Goal: Register for event/course

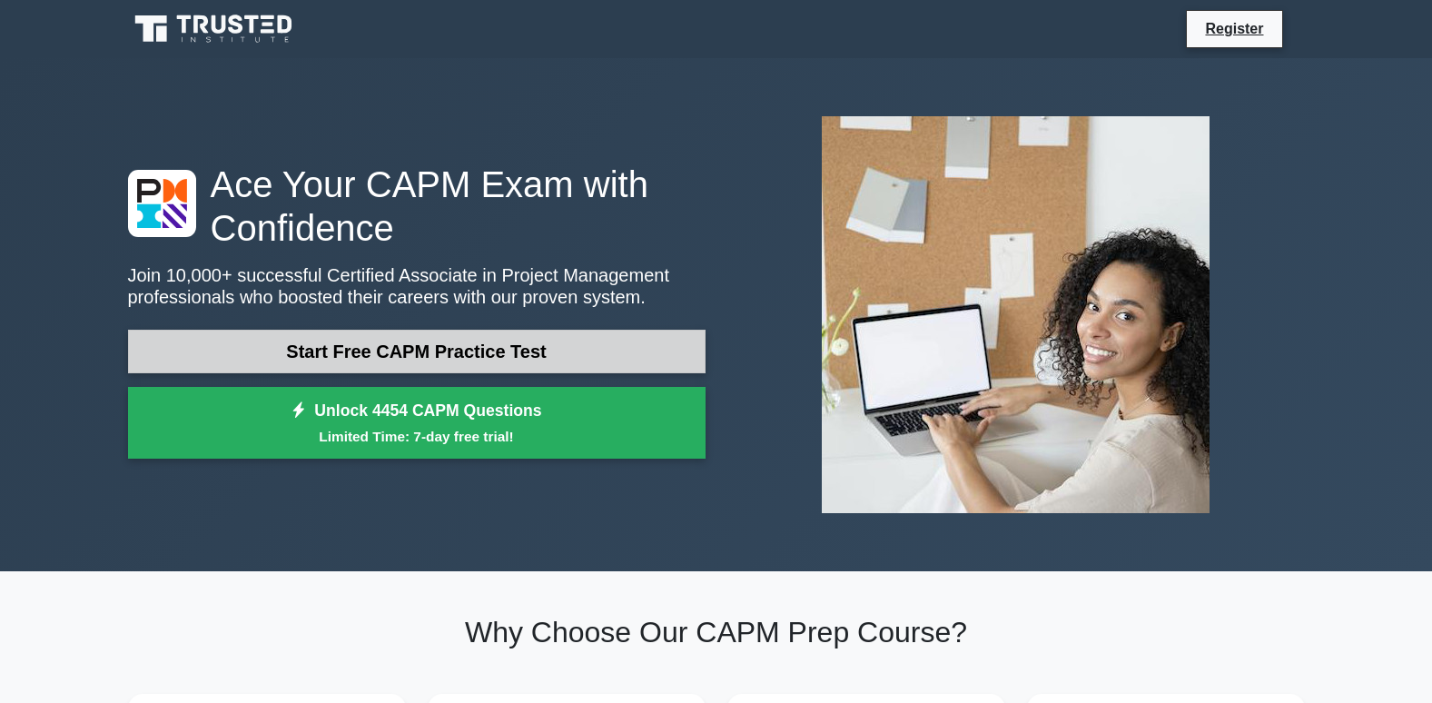
click at [569, 332] on link "Start Free CAPM Practice Test" at bounding box center [417, 352] width 578 height 44
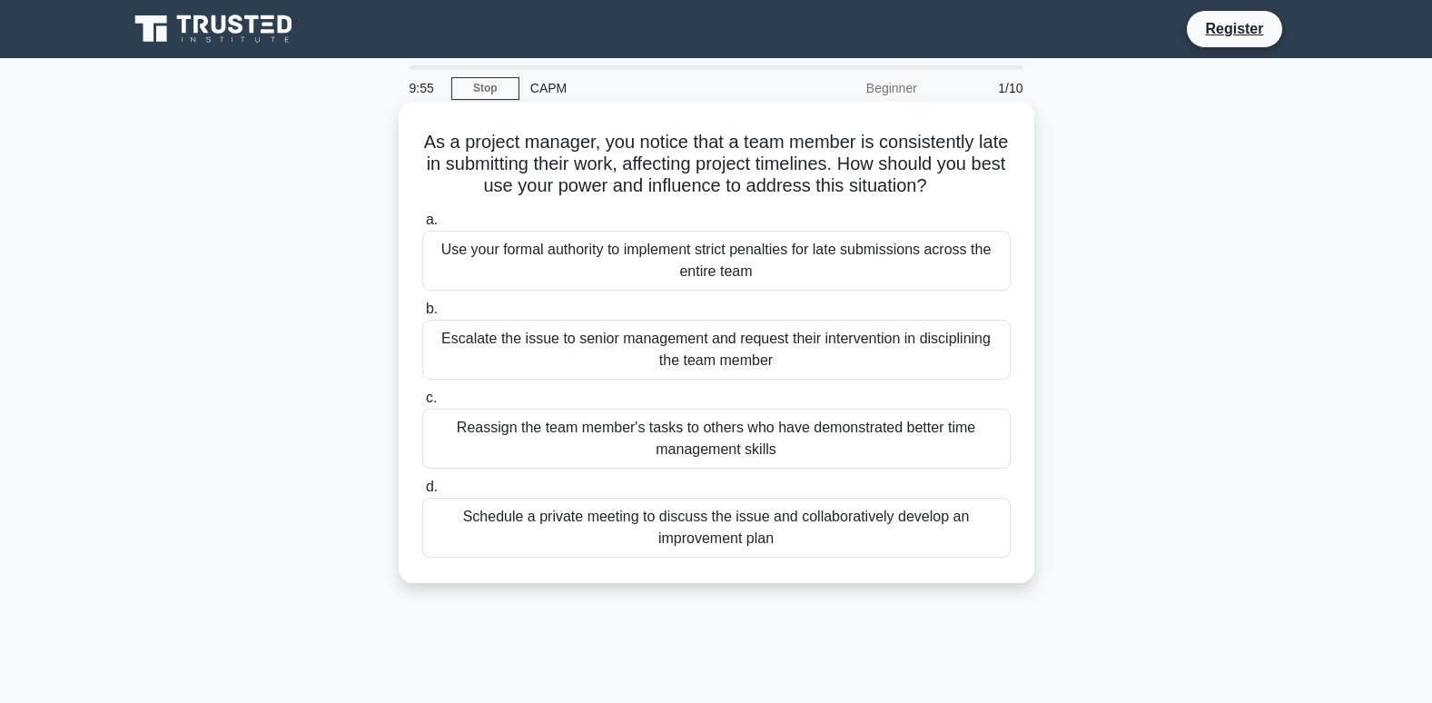
click at [466, 261] on div "Use your formal authority to implement strict penalties for late submissions ac…" at bounding box center [716, 261] width 589 height 60
click at [422, 226] on input "a. Use your formal authority to implement strict penalties for late submissions…" at bounding box center [422, 220] width 0 height 12
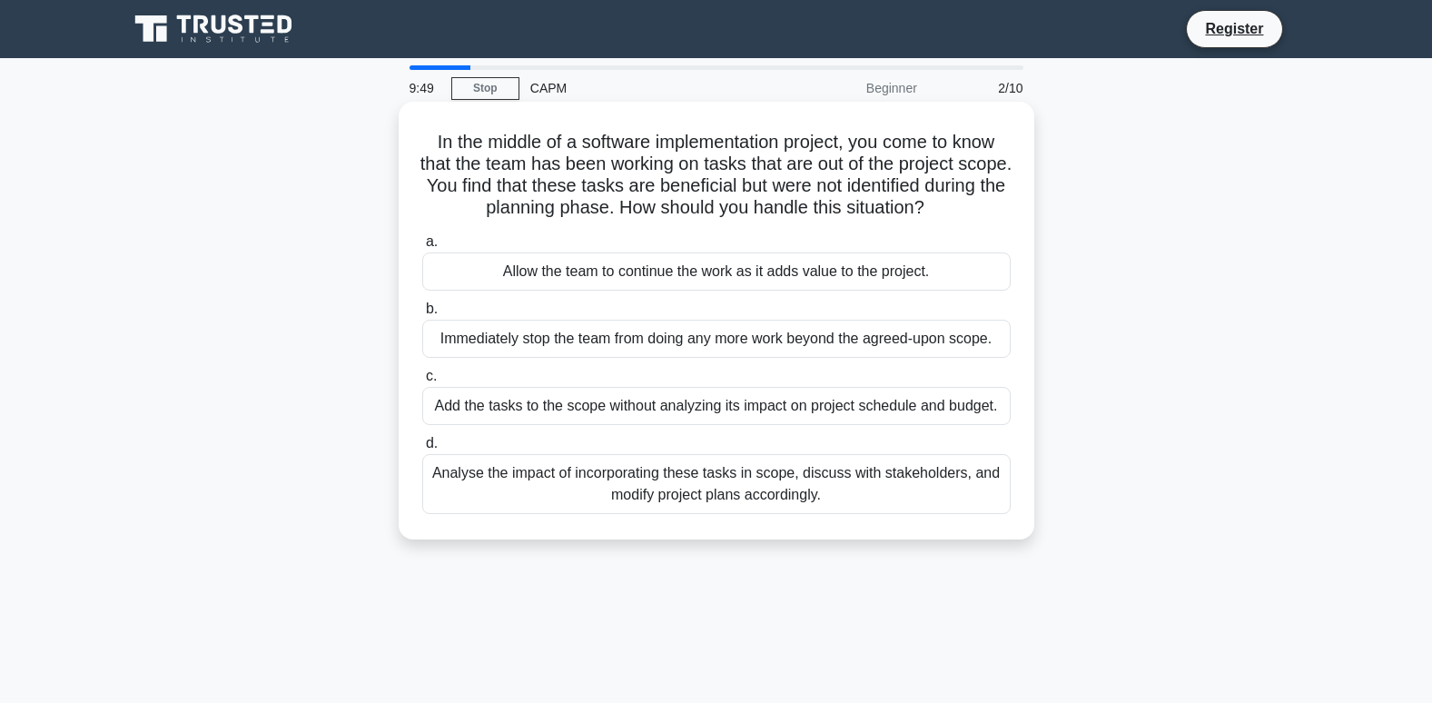
click at [498, 351] on div "Immediately stop the team from doing any more work beyond the agreed-upon scope." at bounding box center [716, 339] width 589 height 38
click at [422, 315] on input "b. Immediately stop the team from doing any more work beyond the agreed-upon sc…" at bounding box center [422, 309] width 0 height 12
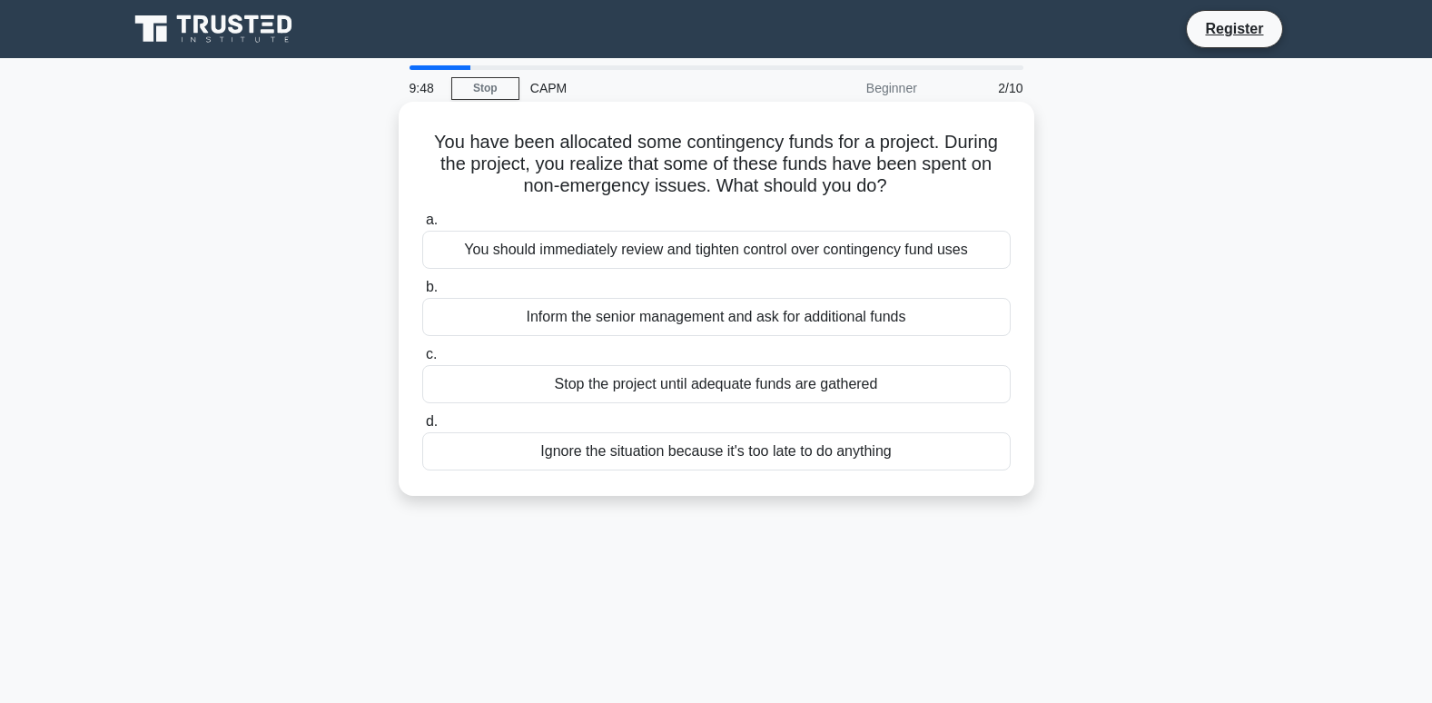
click at [489, 355] on label "c. Stop the project until adequate funds are gathered" at bounding box center [716, 373] width 589 height 60
click at [422, 355] on input "c. Stop the project until adequate funds are gathered" at bounding box center [422, 355] width 0 height 12
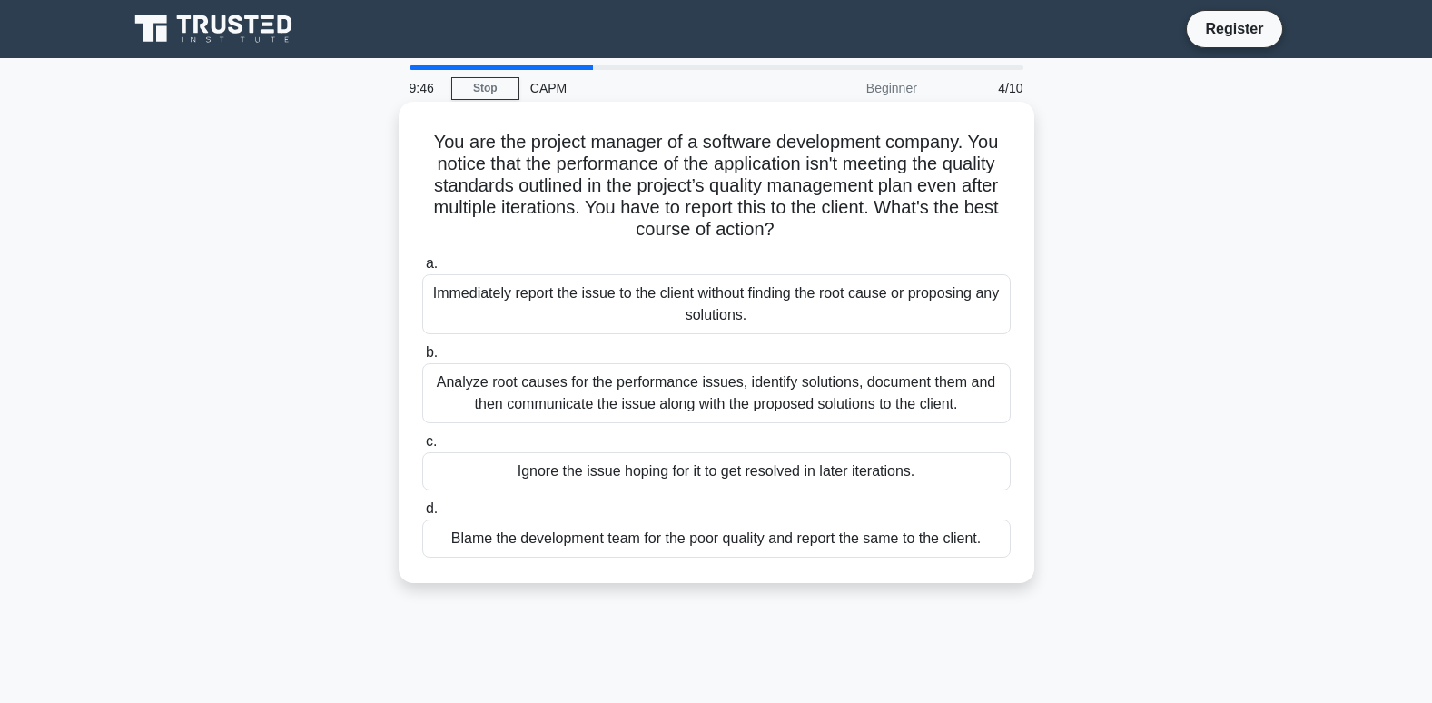
click at [525, 466] on div "Ignore the issue hoping for it to get resolved in later iterations." at bounding box center [716, 471] width 589 height 38
click at [422, 448] on input "c. Ignore the issue hoping for it to get resolved in later iterations." at bounding box center [422, 442] width 0 height 12
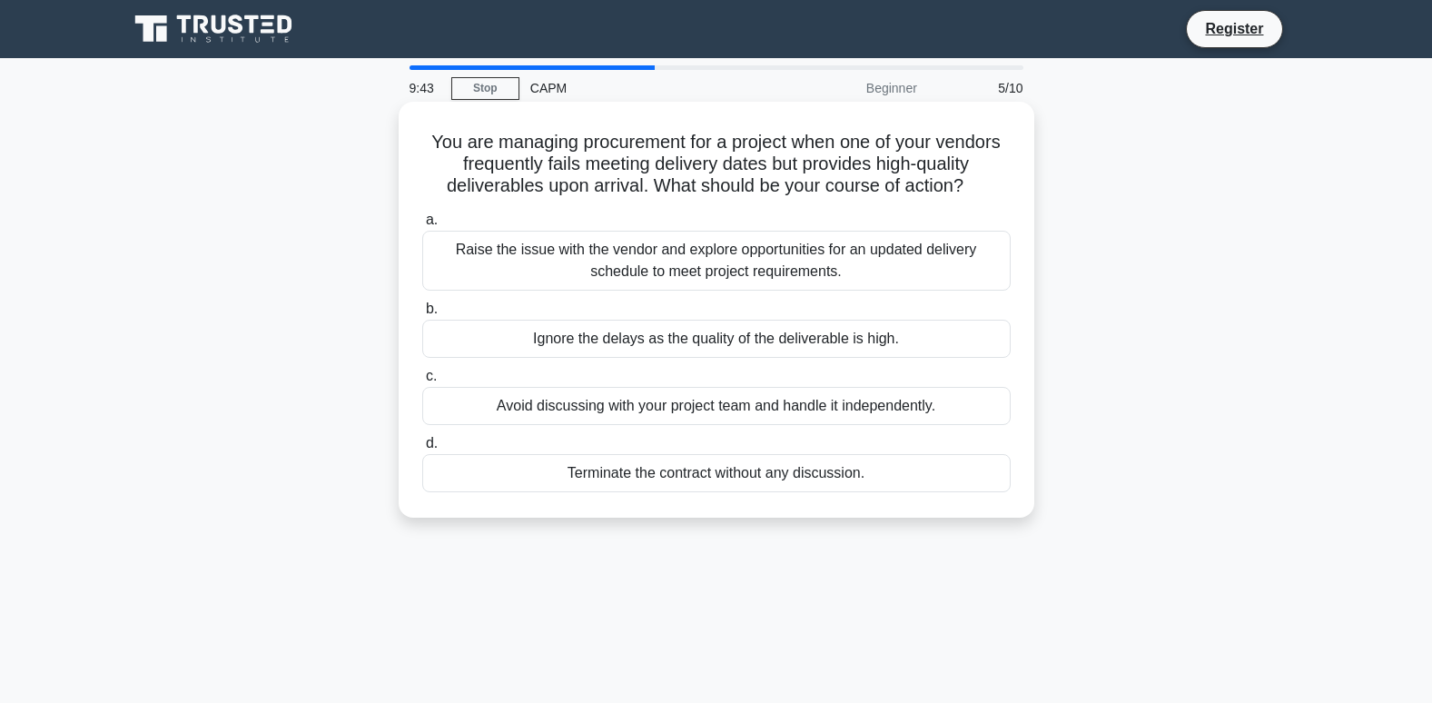
click at [591, 346] on div "Ignore the delays as the quality of the deliverable is high." at bounding box center [716, 339] width 589 height 38
click at [422, 315] on input "b. Ignore the delays as the quality of the deliverable is high." at bounding box center [422, 309] width 0 height 12
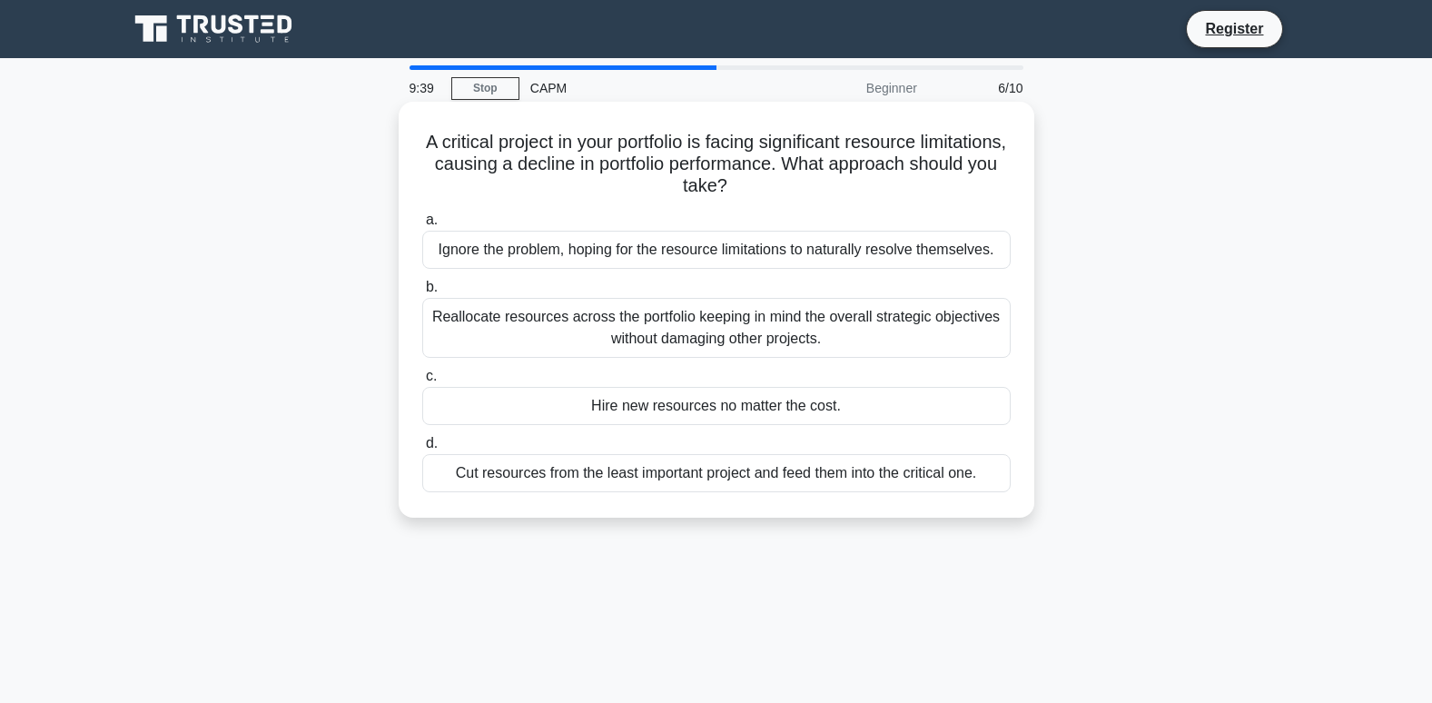
click at [660, 326] on div "Reallocate resources across the portfolio keeping in mind the overall strategic…" at bounding box center [716, 328] width 589 height 60
click at [422, 293] on input "b. Reallocate resources across the portfolio keeping in mind the overall strate…" at bounding box center [422, 288] width 0 height 12
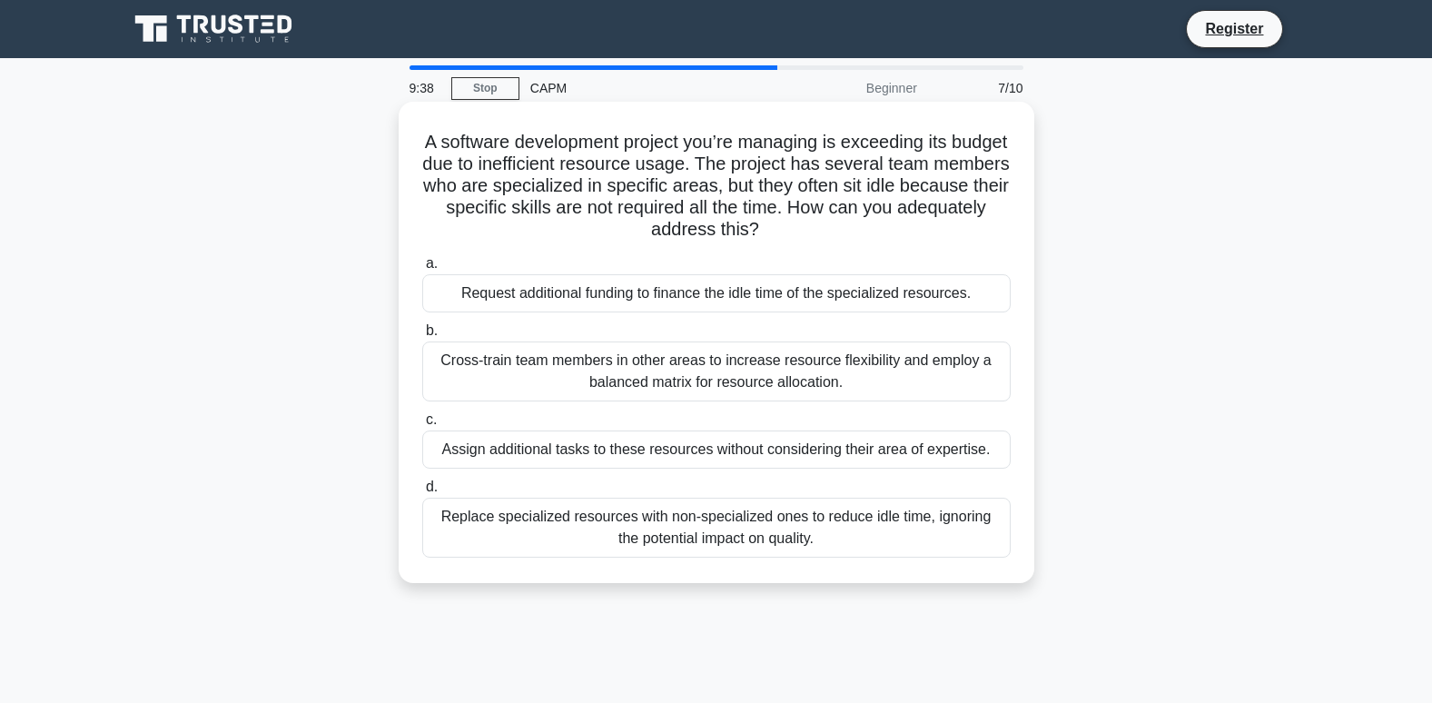
click at [660, 362] on div "Cross-train team members in other areas to increase resource flexibility and em…" at bounding box center [716, 372] width 589 height 60
click at [422, 337] on input "b. Cross-train team members in other areas to increase resource flexibility and…" at bounding box center [422, 331] width 0 height 12
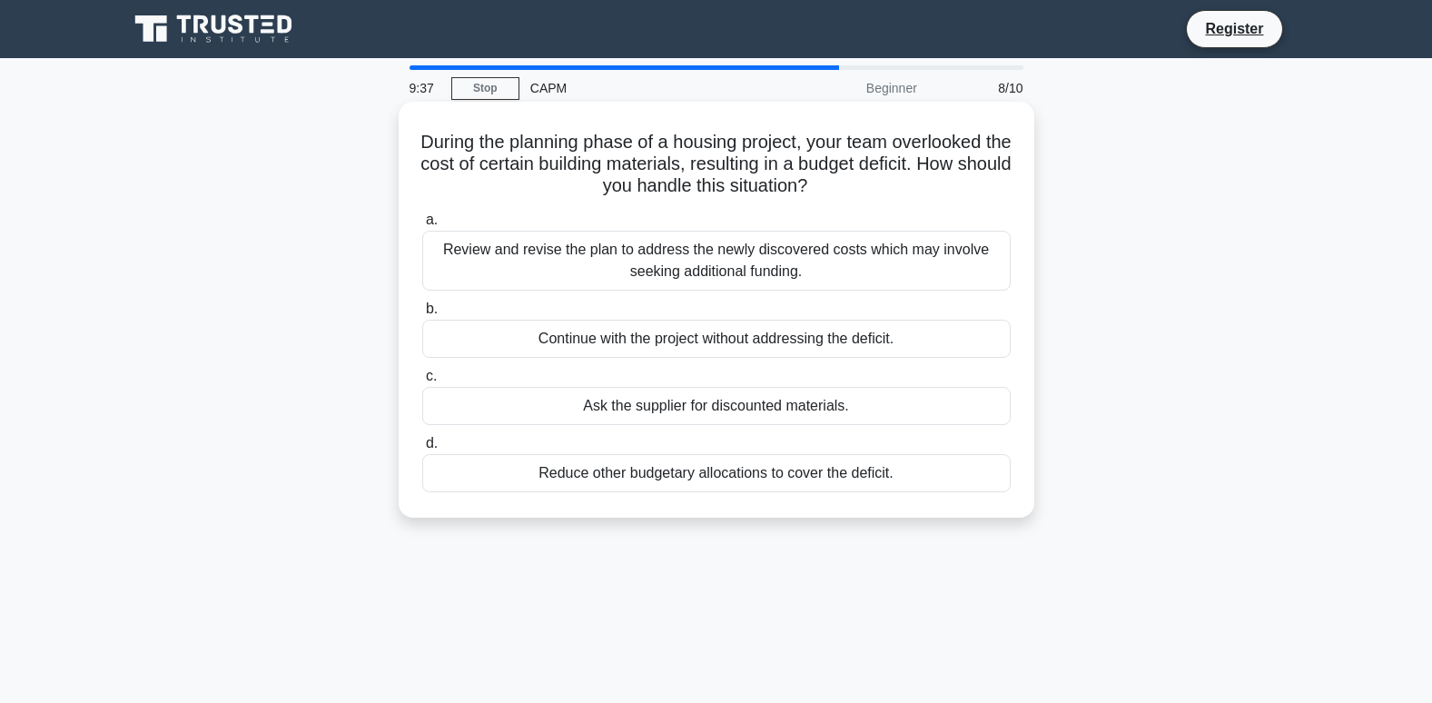
click at [722, 268] on div "Review and revise the plan to address the newly discovered costs which may invo…" at bounding box center [716, 261] width 589 height 60
click at [422, 226] on input "a. Review and revise the plan to address the newly discovered costs which may i…" at bounding box center [422, 220] width 0 height 12
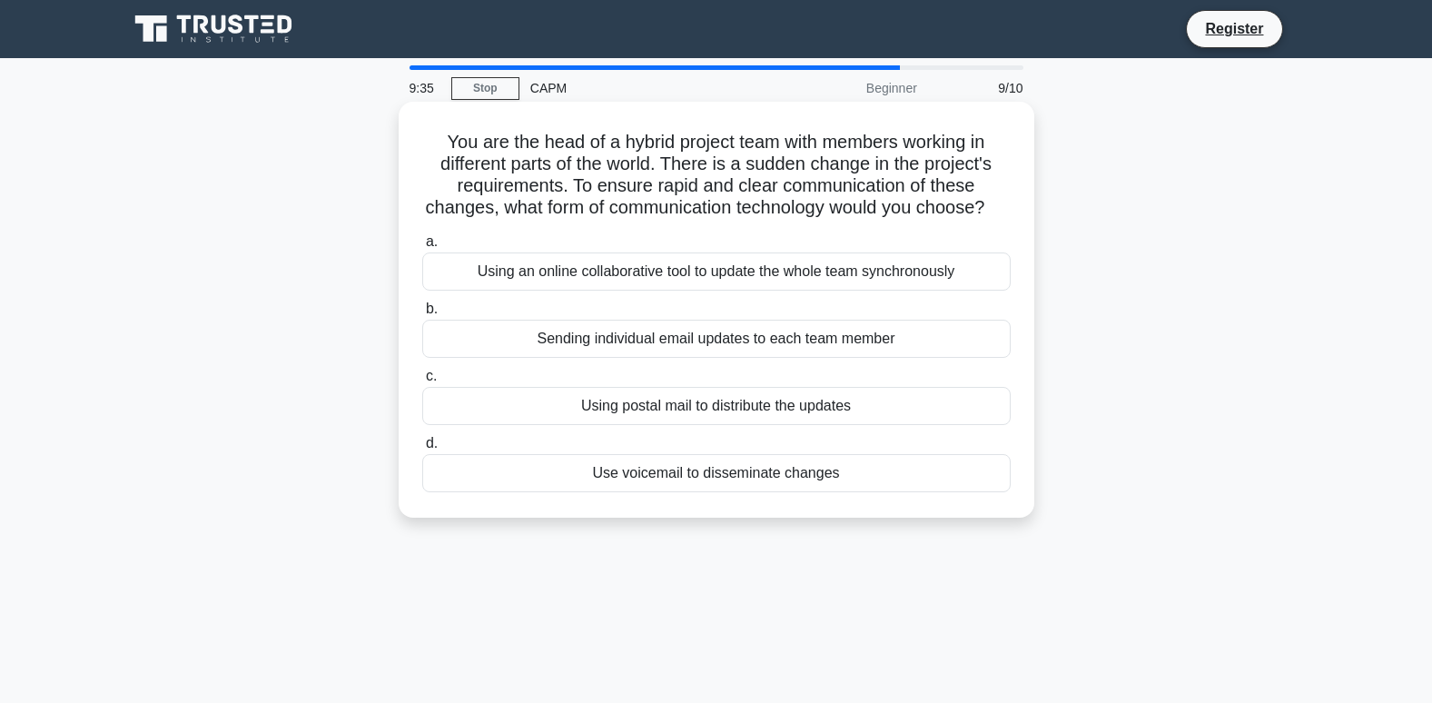
click at [705, 291] on div "Using an online collaborative tool to update the whole team synchronously" at bounding box center [716, 272] width 589 height 38
click at [422, 248] on input "a. Using an online collaborative tool to update the whole team synchronously" at bounding box center [422, 242] width 0 height 12
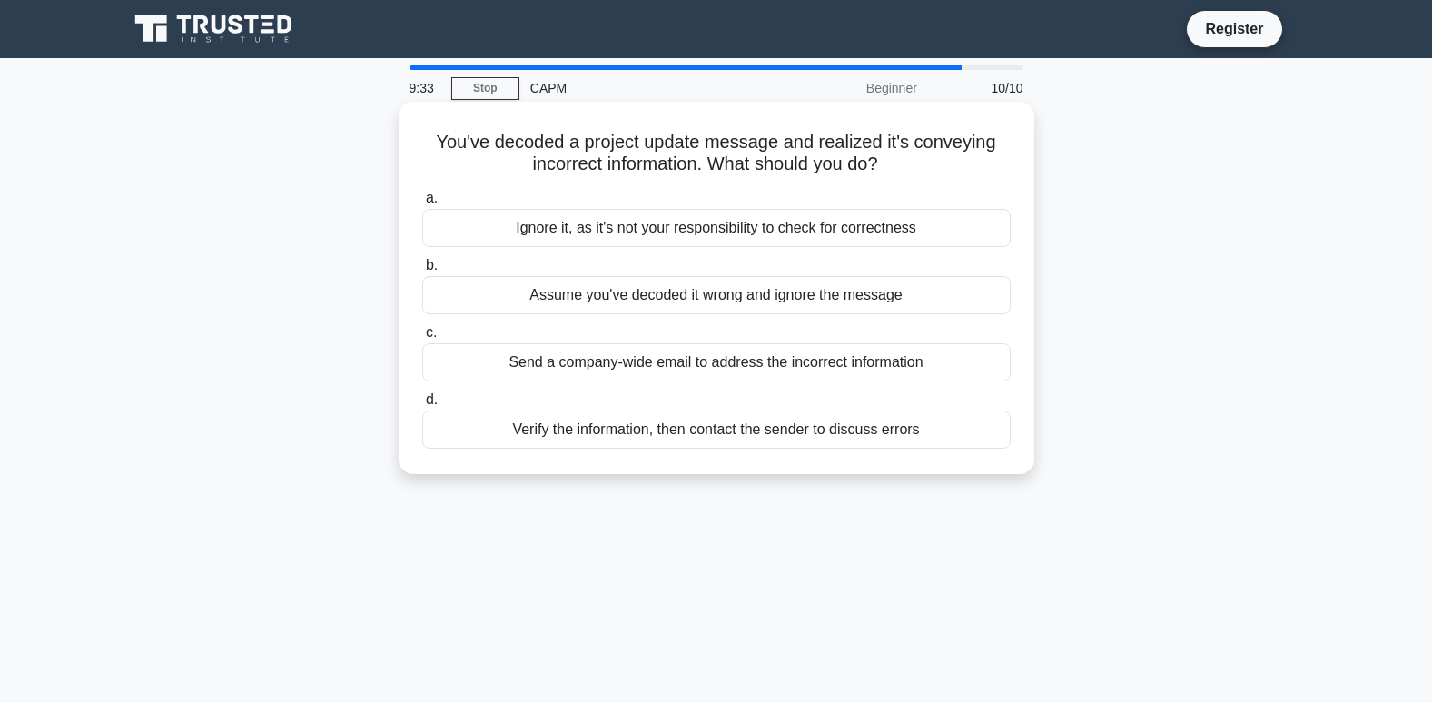
click at [688, 435] on div "Verify the information, then contact the sender to discuss errors" at bounding box center [716, 430] width 589 height 38
click at [422, 406] on input "d. Verify the information, then contact the sender to discuss errors" at bounding box center [422, 400] width 0 height 12
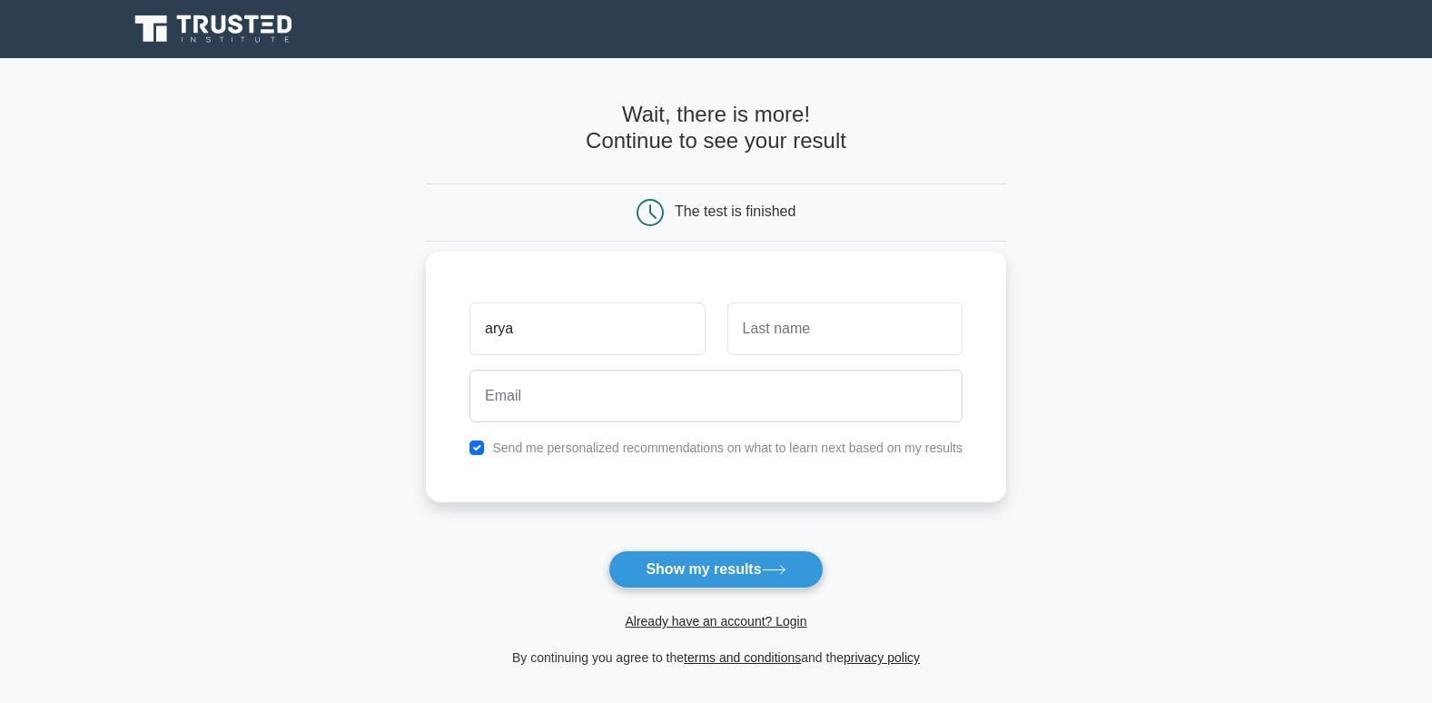
type input "arya"
click at [906, 338] on input "text" at bounding box center [845, 328] width 235 height 53
type input "deepchund"
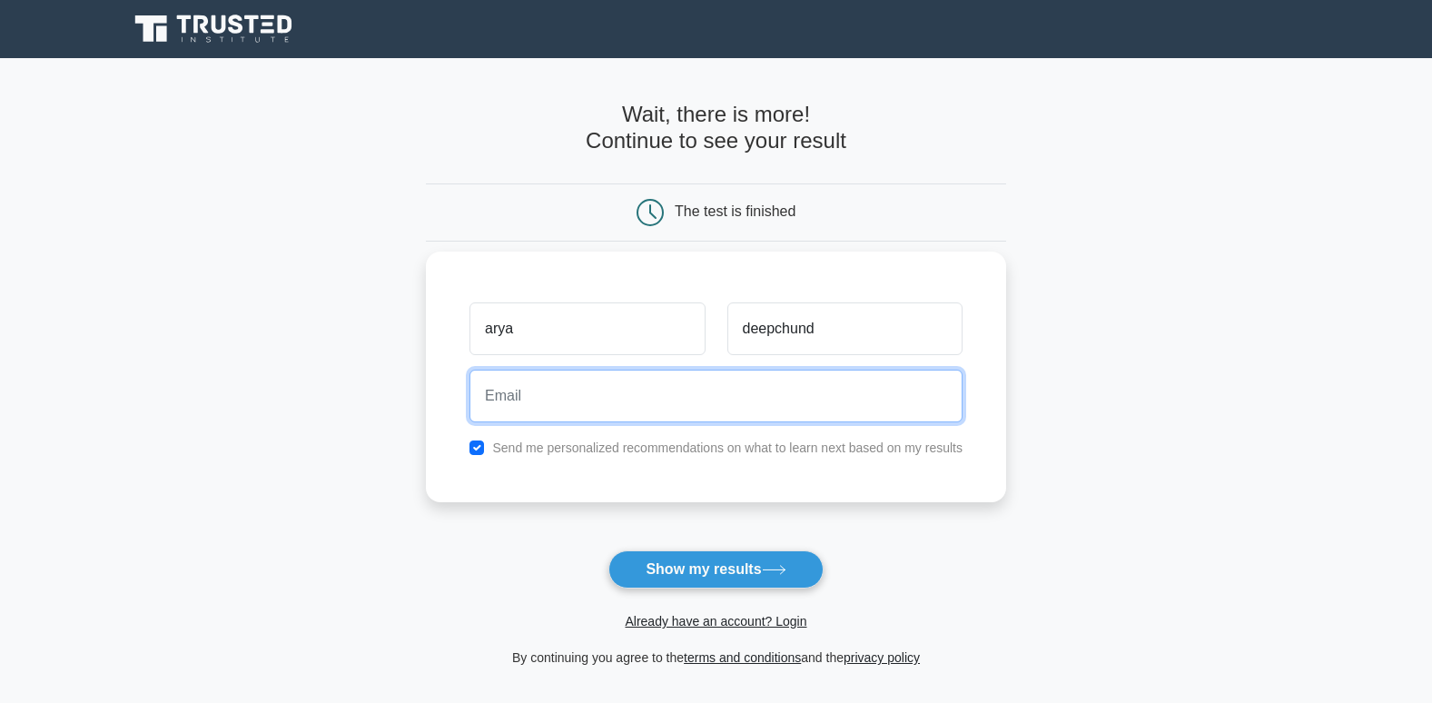
click at [906, 404] on input "email" at bounding box center [716, 396] width 493 height 53
drag, startPoint x: 892, startPoint y: 403, endPoint x: 796, endPoint y: 404, distance: 96.3
click at [796, 404] on input "email" at bounding box center [716, 396] width 493 height 53
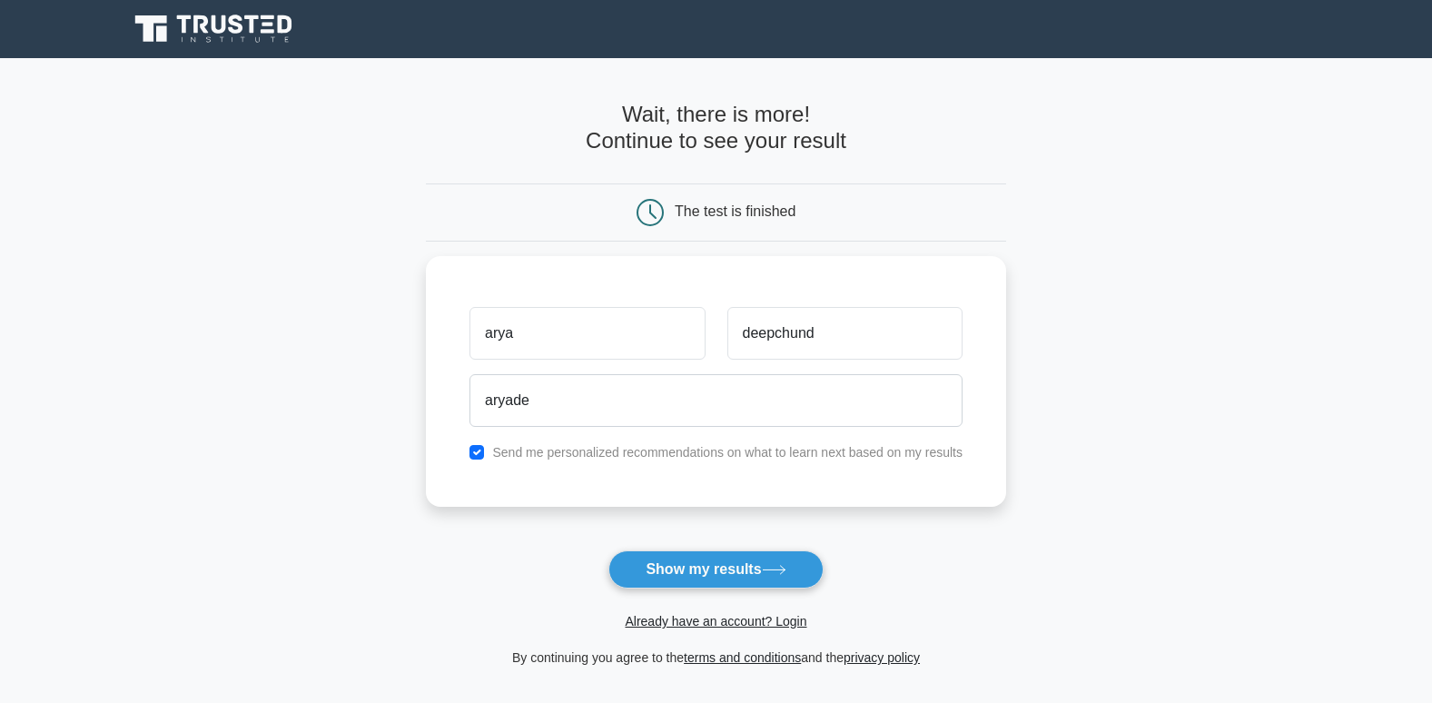
drag, startPoint x: 766, startPoint y: 395, endPoint x: 272, endPoint y: 550, distance: 518.0
click at [272, 550] on main "Wait, there is more! Continue to see your result The test is finished [PERSON_N…" at bounding box center [716, 385] width 1432 height 654
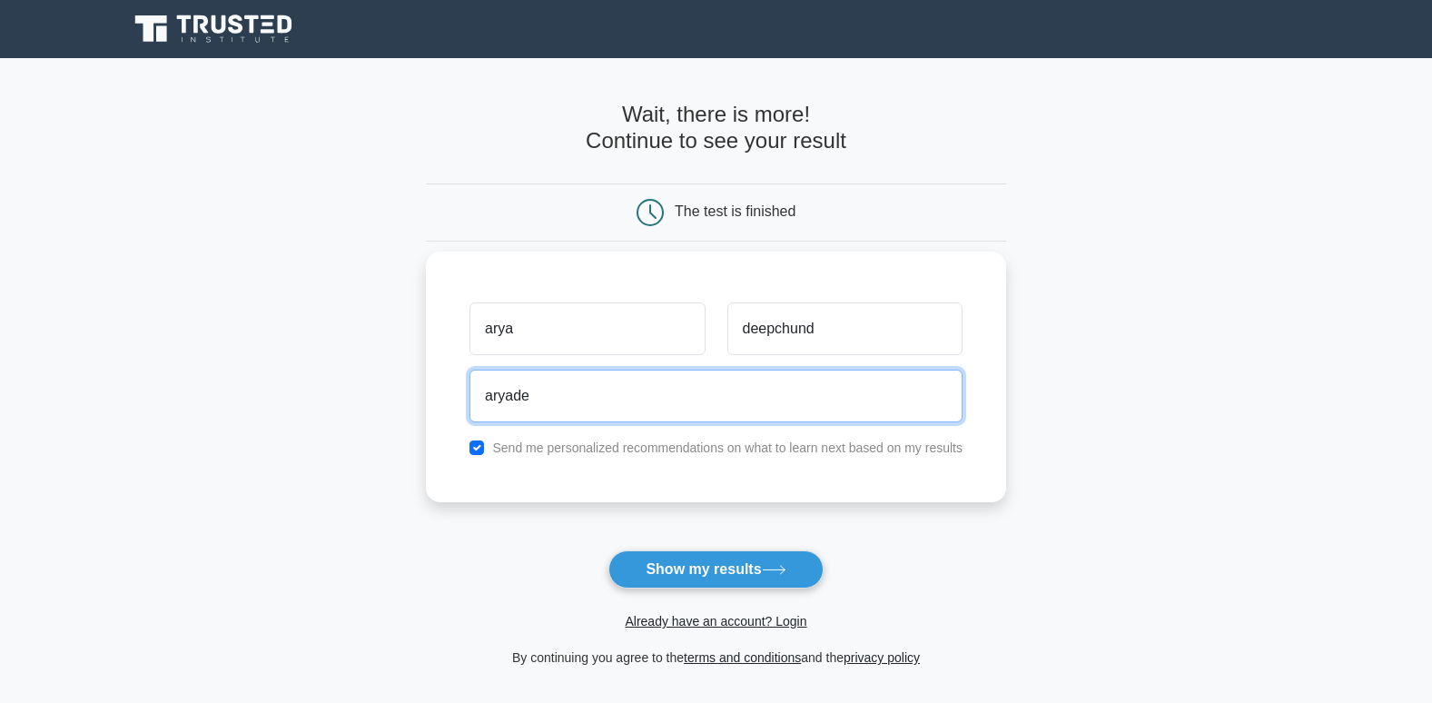
click at [538, 388] on input "aryade" at bounding box center [716, 396] width 493 height 53
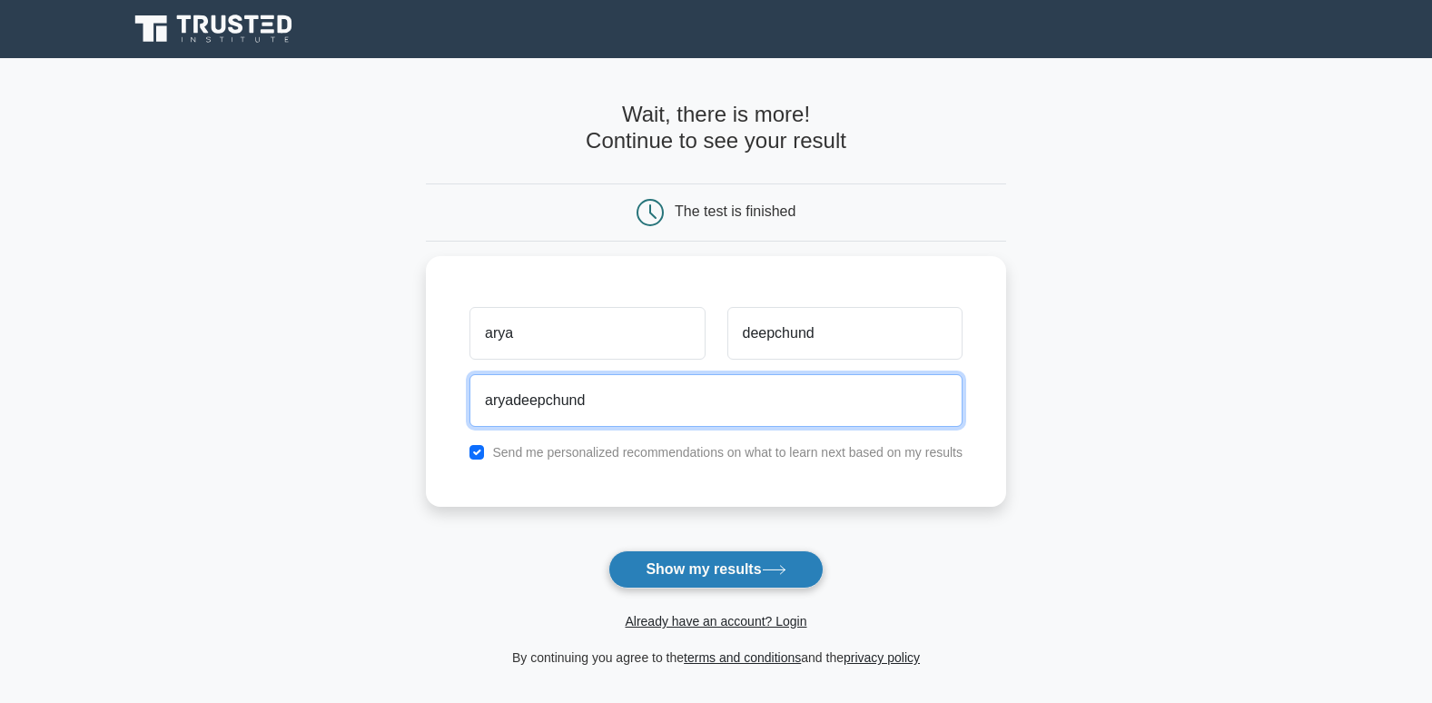
type input "aryadeepchund"
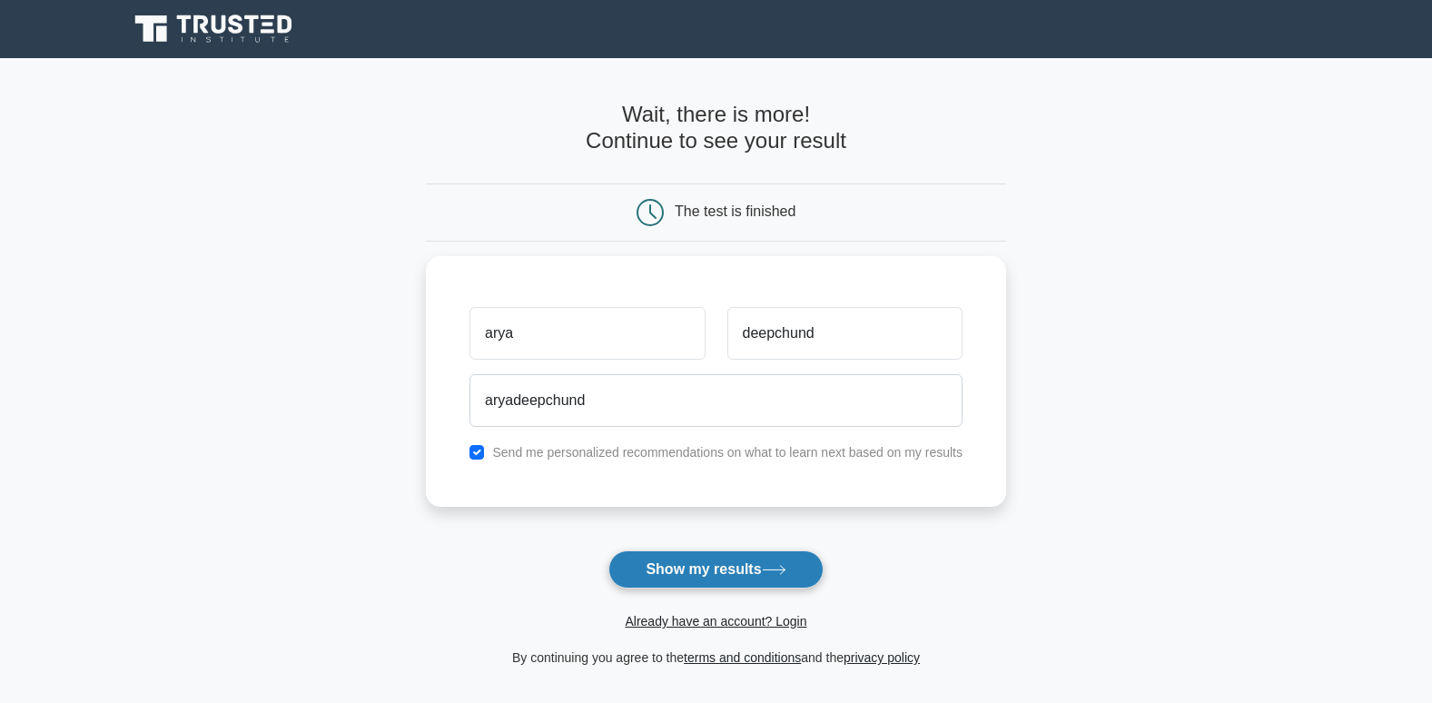
click at [787, 567] on icon at bounding box center [774, 570] width 25 height 10
click at [718, 448] on label "Send me personalized recommendations on what to learn next based on my results" at bounding box center [727, 448] width 471 height 15
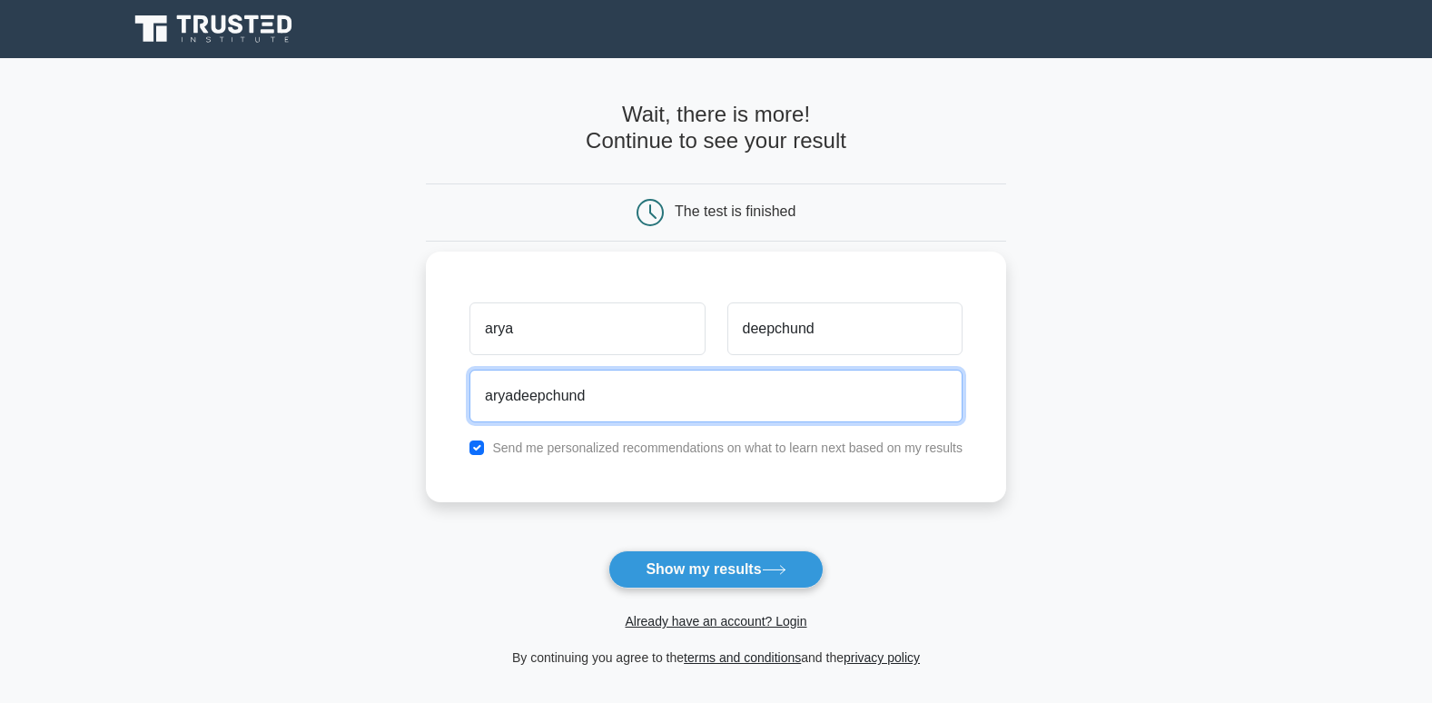
click at [662, 398] on input "aryadeepchund" at bounding box center [716, 396] width 493 height 53
